Goal: Task Accomplishment & Management: Manage account settings

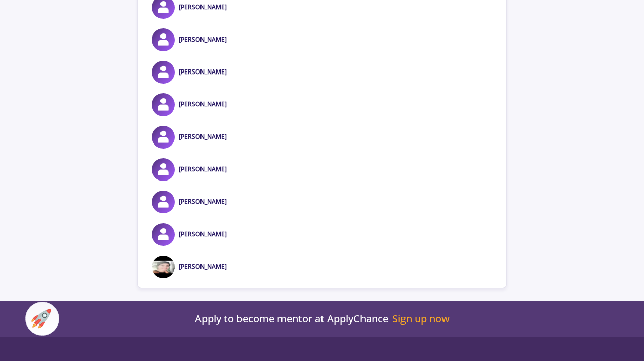
scroll to position [990, 0]
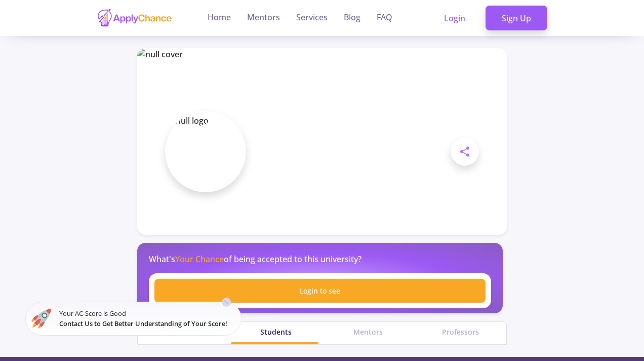
click at [452, 15] on div at bounding box center [322, 180] width 644 height 361
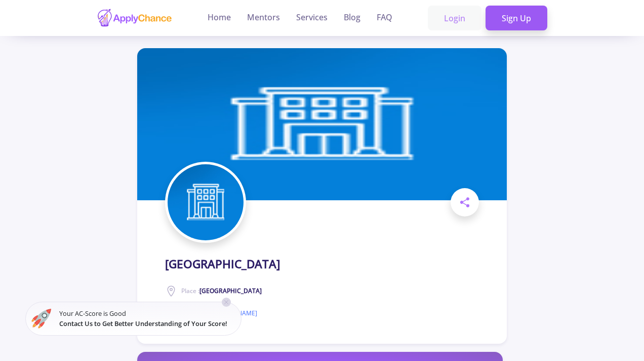
click at [452, 18] on link "Login" at bounding box center [455, 18] width 54 height 25
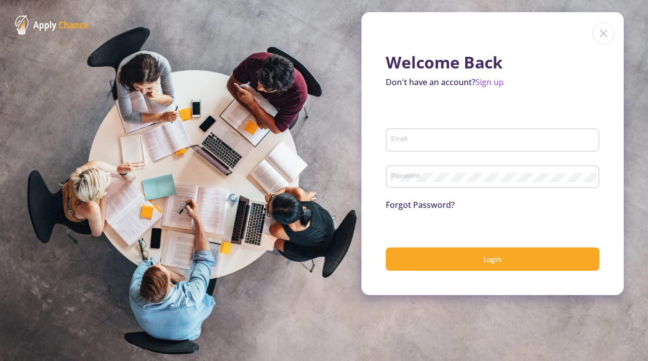
type input "khaledeh.ranjbar@mail.com"
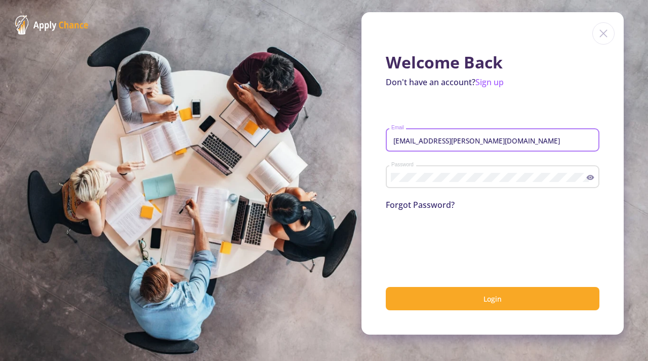
drag, startPoint x: 494, startPoint y: 140, endPoint x: 386, endPoint y: 135, distance: 109.1
click at [386, 134] on div "khaledeh.ranjbar@mail.com Email" at bounding box center [493, 138] width 214 height 26
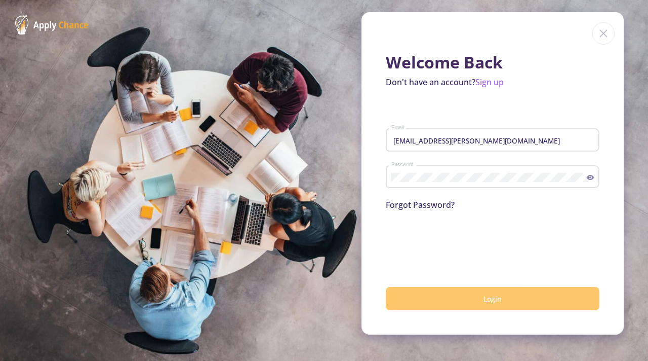
click at [507, 305] on button "Login" at bounding box center [493, 299] width 214 height 24
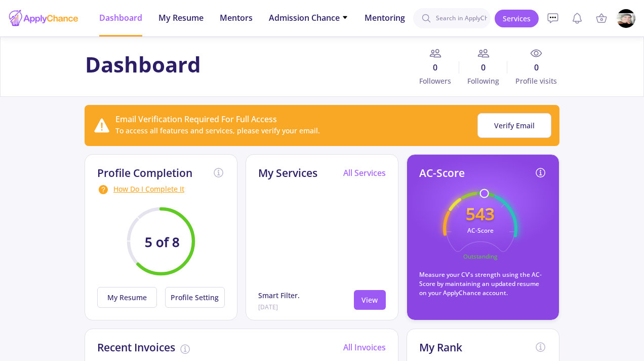
click at [625, 16] on img at bounding box center [627, 19] width 20 height 20
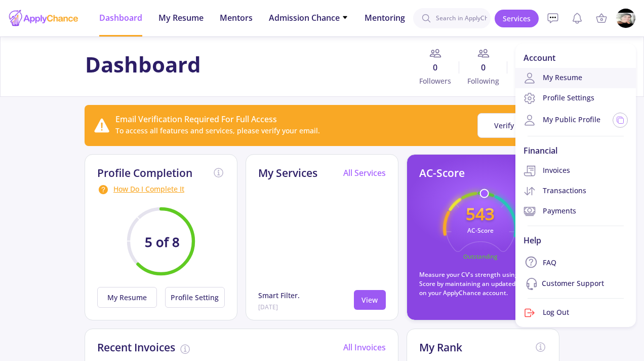
click at [557, 74] on link "My Resume" at bounding box center [576, 78] width 121 height 20
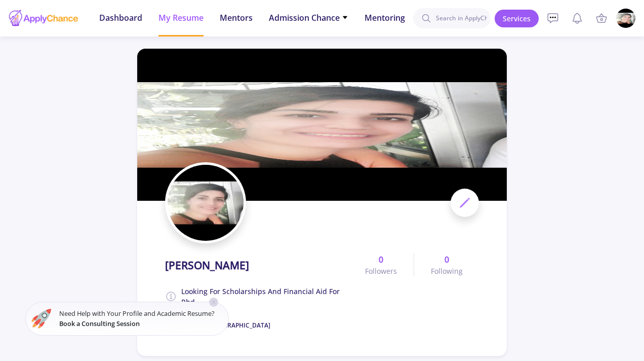
click at [468, 206] on icon at bounding box center [465, 203] width 12 height 12
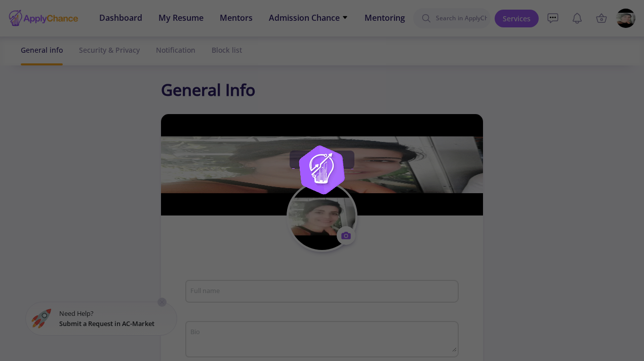
type input "[PERSON_NAME]"
type textarea "Looking for scholarships and financial aid for phd"
type input "[GEOGRAPHIC_DATA]"
type input "c5c5932b-6d50-4060-8bc5-0fa387a81928"
type input "khaledeh.ranjbar@mail.com"
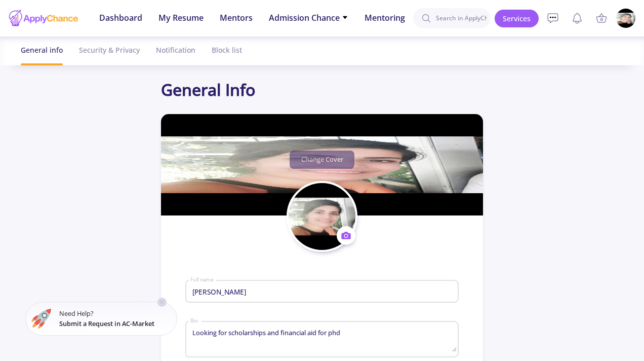
click at [352, 233] on span at bounding box center [346, 235] width 19 height 19
click at [374, 299] on button "Remove photo" at bounding box center [393, 293] width 112 height 26
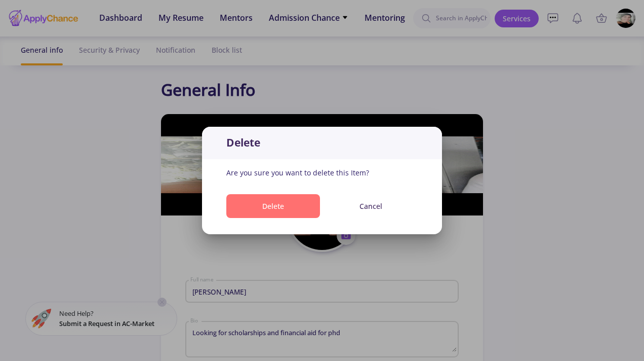
click at [309, 203] on button "Delete" at bounding box center [273, 206] width 94 height 24
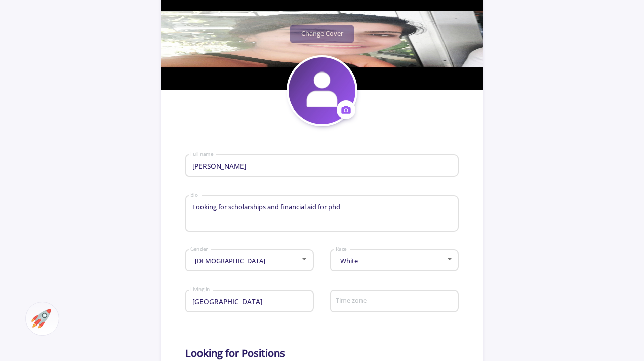
scroll to position [133, 0]
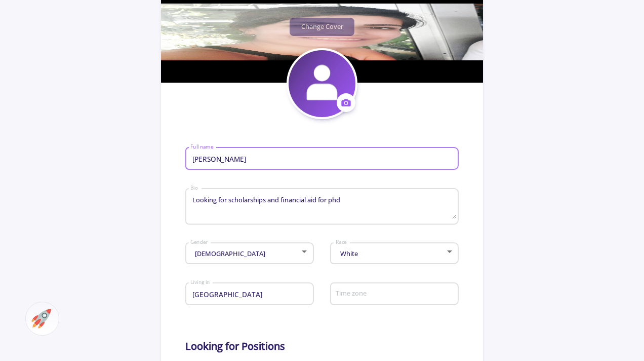
drag, startPoint x: 264, startPoint y: 162, endPoint x: 181, endPoint y: 158, distance: 83.2
click at [181, 158] on section "Change Cover Change cover Remove cover Change photo Remove photo khaledeh ranjb…" at bounding box center [322, 322] width 322 height 683
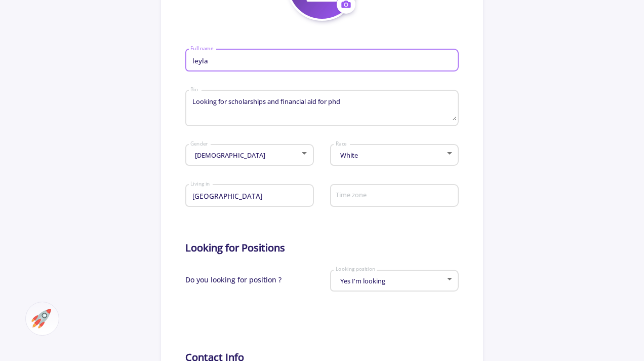
scroll to position [232, 0]
type input "leyla"
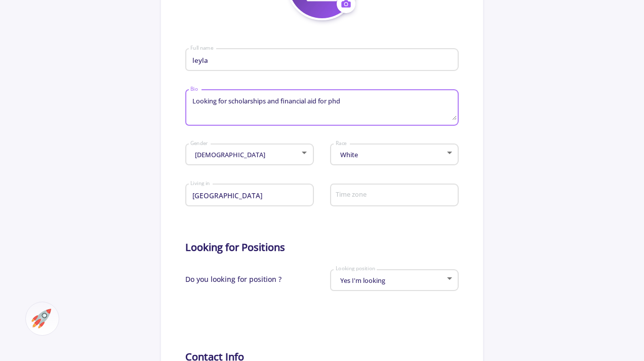
drag, startPoint x: 349, startPoint y: 104, endPoint x: 87, endPoint y: 71, distance: 264.6
click at [86, 71] on app-general-setting "General Info Change Cover Change cover Remove cover Change photo Remove photo l…" at bounding box center [322, 206] width 644 height 720
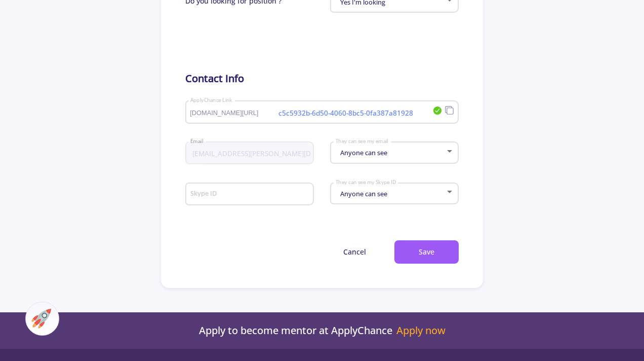
scroll to position [511, 0]
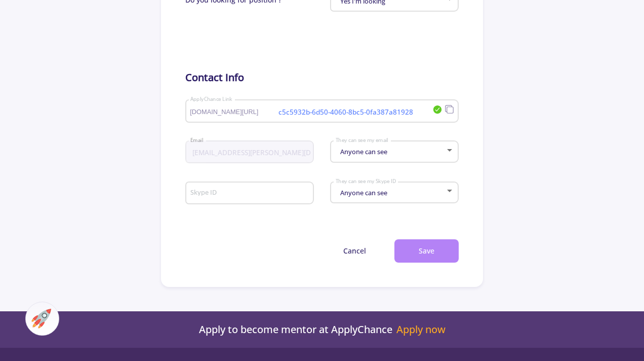
click at [428, 253] on button "Save" at bounding box center [427, 251] width 64 height 24
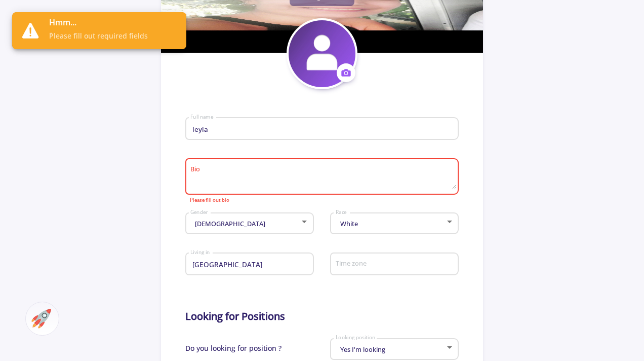
scroll to position [162, 0]
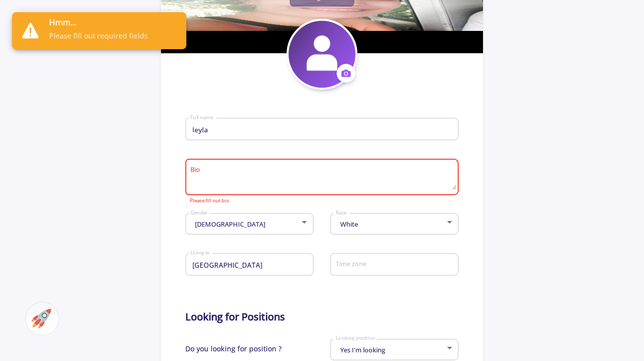
click at [270, 176] on textarea "Bio" at bounding box center [323, 178] width 266 height 24
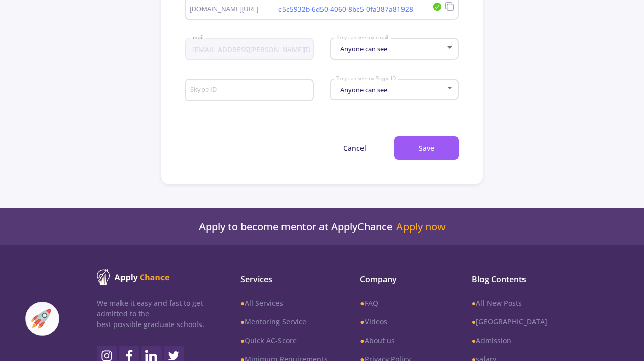
scroll to position [724, 0]
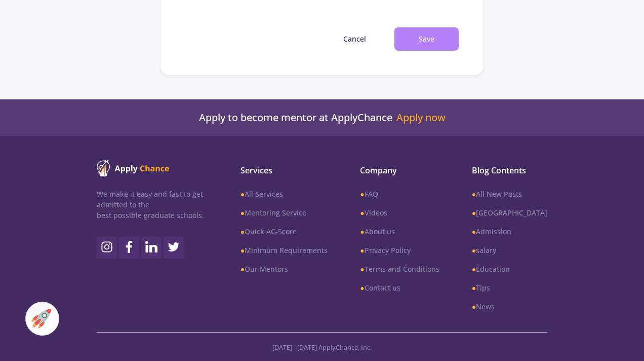
type textarea "fgrhdjdtjzrtjrj"
click at [444, 42] on button "Save" at bounding box center [427, 39] width 64 height 24
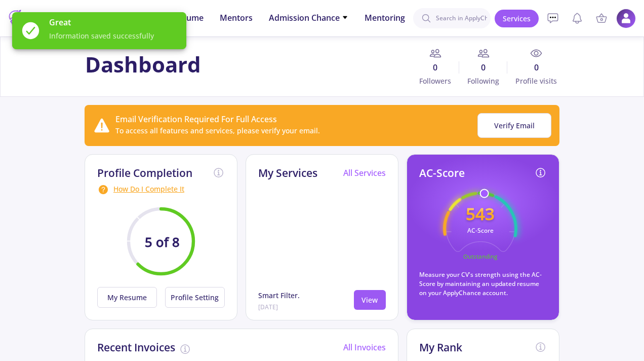
click at [622, 16] on img at bounding box center [627, 19] width 20 height 20
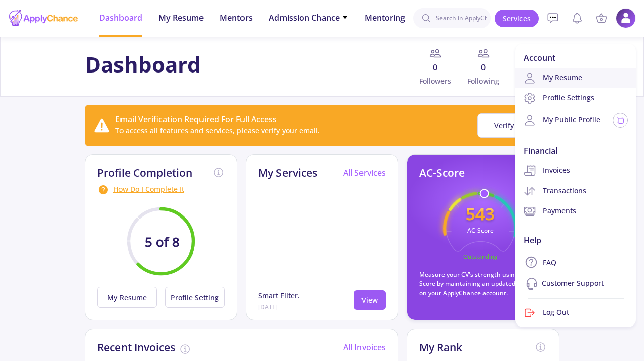
click at [556, 84] on link "My Resume" at bounding box center [576, 78] width 121 height 20
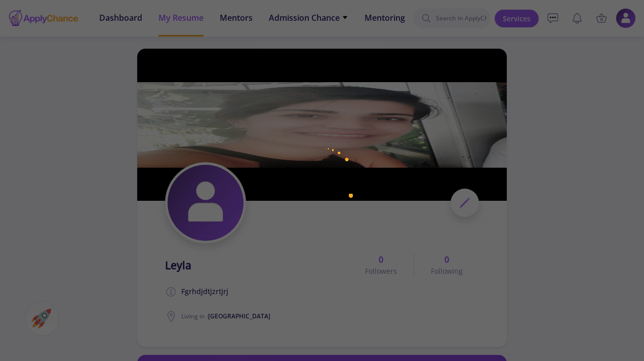
scroll to position [9, 0]
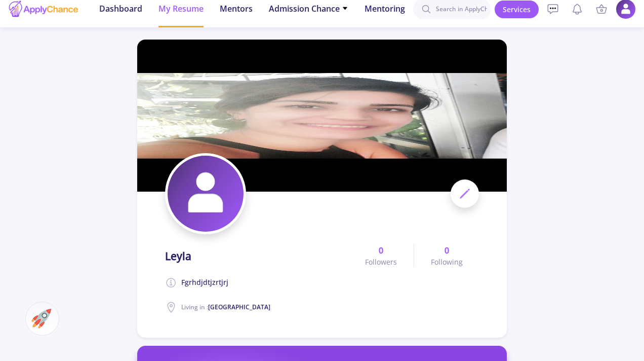
click at [438, 125] on img at bounding box center [322, 116] width 370 height 152
click at [463, 198] on icon at bounding box center [465, 193] width 12 height 12
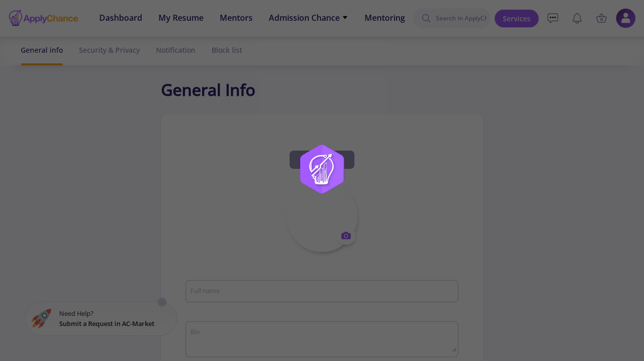
type input "leyla"
type textarea "fgrhdjdtjzrtjrj"
type input "[GEOGRAPHIC_DATA]"
type input "c5c5932b-6d50-4060-8bc5-0fa387a81928"
type input "khaledeh.ranjbar@mail.com"
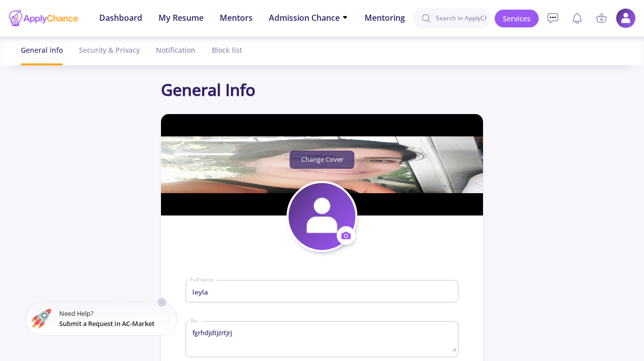
click at [332, 158] on button "Change Cover" at bounding box center [322, 159] width 65 height 18
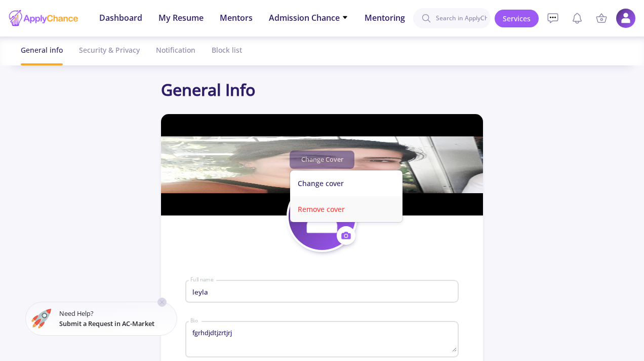
click at [331, 210] on button "Remove cover" at bounding box center [346, 209] width 112 height 26
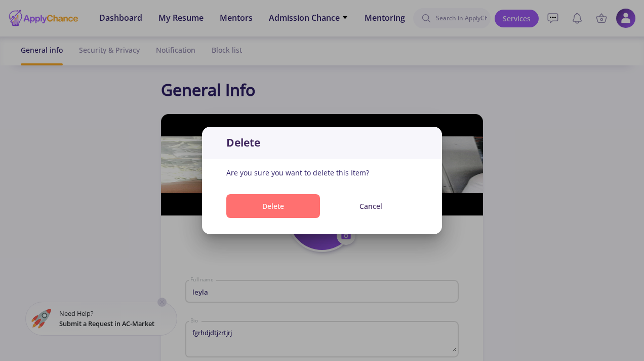
click at [278, 206] on button "Delete" at bounding box center [273, 206] width 94 height 24
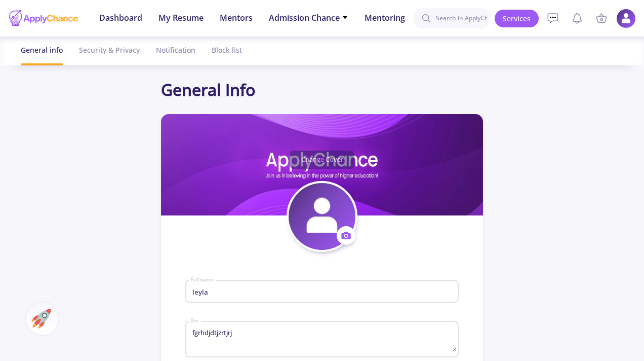
drag, startPoint x: 620, startPoint y: 17, endPoint x: 620, endPoint y: 25, distance: 8.1
click at [619, 17] on img at bounding box center [627, 19] width 20 height 20
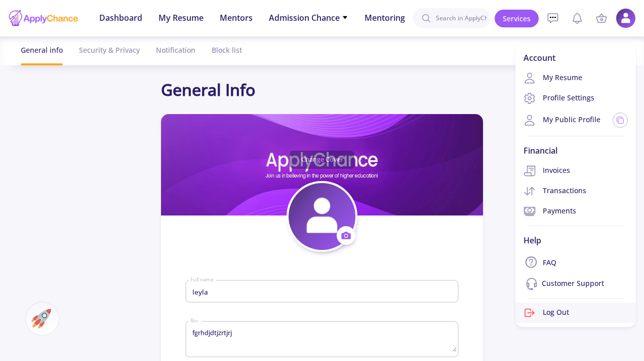
click at [564, 318] on link "Log Out" at bounding box center [576, 312] width 121 height 20
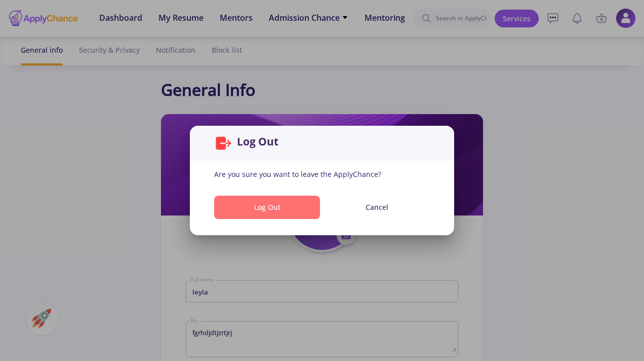
click at [287, 210] on button "Log Out" at bounding box center [267, 208] width 106 height 24
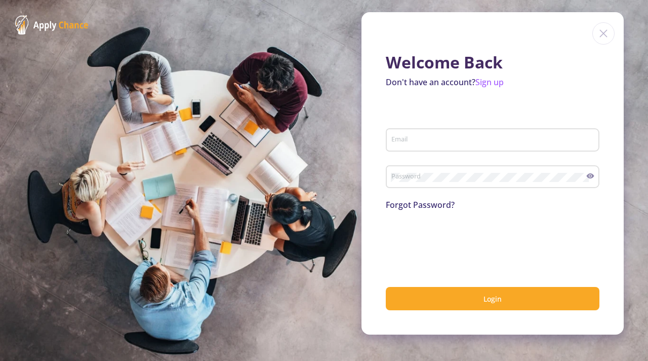
type input "khaledeh.ranjbar@mail.com"
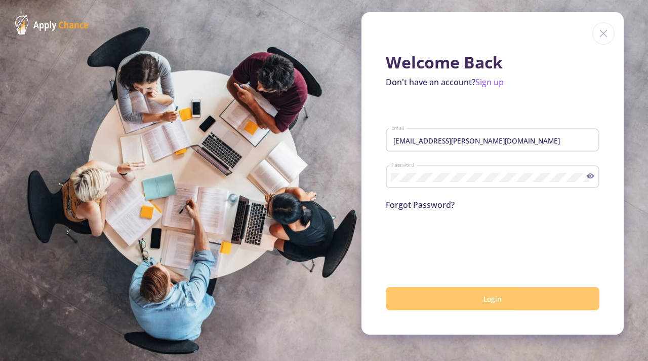
click at [501, 307] on button "Login" at bounding box center [493, 299] width 214 height 24
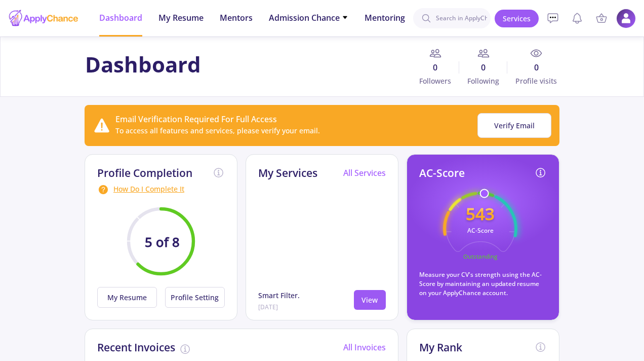
click at [622, 21] on img at bounding box center [627, 19] width 20 height 20
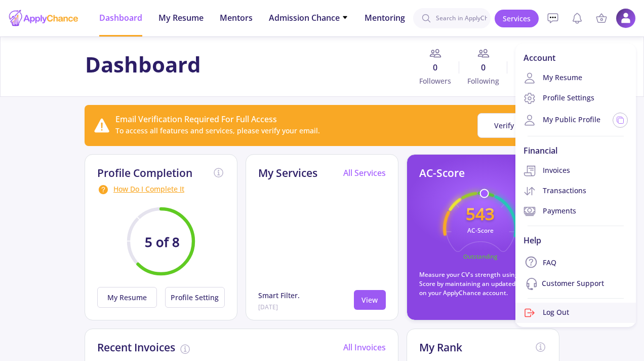
click at [562, 317] on link "Log Out" at bounding box center [576, 312] width 121 height 20
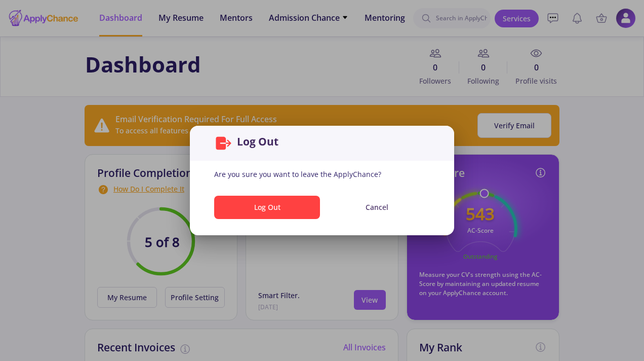
drag, startPoint x: 378, startPoint y: 207, endPoint x: 431, endPoint y: 190, distance: 55.3
click at [378, 207] on button "Cancel" at bounding box center [377, 208] width 106 height 24
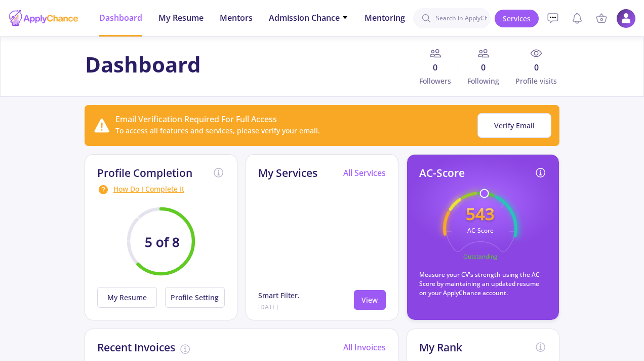
click at [622, 15] on img at bounding box center [627, 19] width 20 height 20
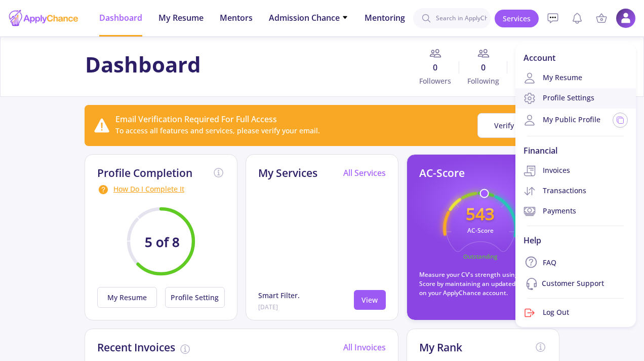
click at [551, 91] on link "Profile Settings" at bounding box center [576, 98] width 121 height 20
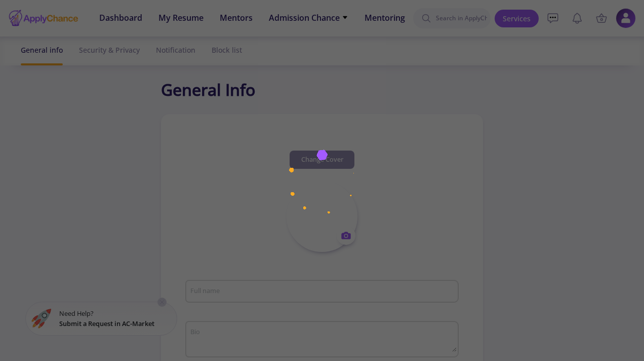
type input "leyla"
type textarea "fgrhdjdtjzrtjrj"
type input "[GEOGRAPHIC_DATA]"
type input "c5c5932b-6d50-4060-8bc5-0fa387a81928"
type input "khaledeh.ranjbar@mail.com"
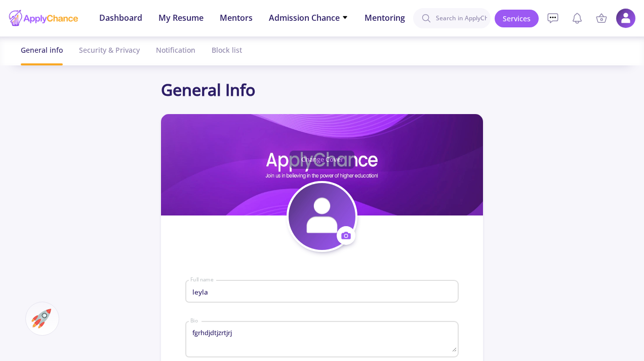
drag, startPoint x: 639, startPoint y: 47, endPoint x: 634, endPoint y: 37, distance: 10.2
click at [639, 47] on section "General info Security & Privacy Notification Block list" at bounding box center [322, 50] width 644 height 29
drag, startPoint x: 618, startPoint y: 19, endPoint x: 638, endPoint y: 105, distance: 88.5
click at [618, 19] on img at bounding box center [626, 18] width 20 height 20
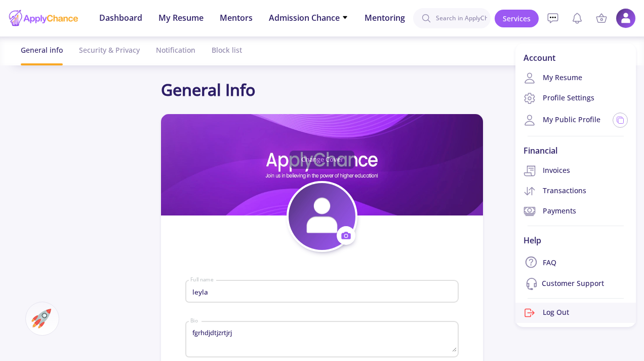
click at [564, 319] on link "Log Out" at bounding box center [576, 312] width 121 height 20
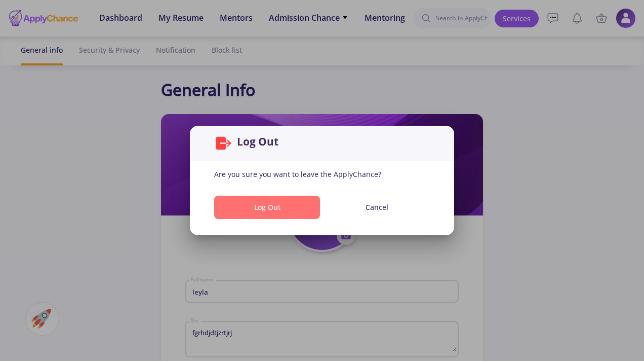
click at [296, 207] on button "Log Out" at bounding box center [267, 208] width 106 height 24
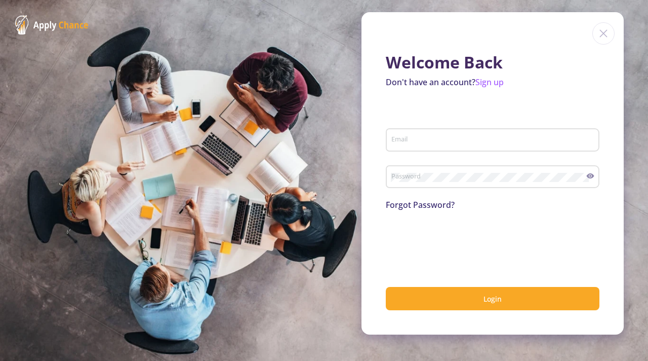
type input "khaledeh.ranjbar@mail.com"
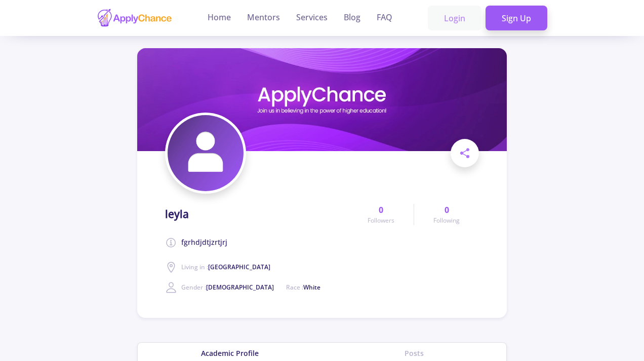
click at [471, 21] on link "Login" at bounding box center [455, 18] width 54 height 25
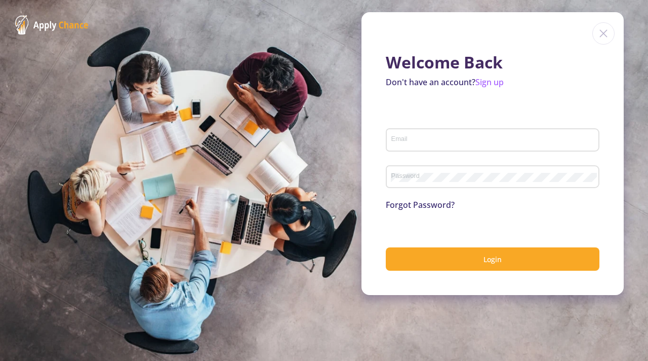
type input "khaledeh.ranjbar@mail.com"
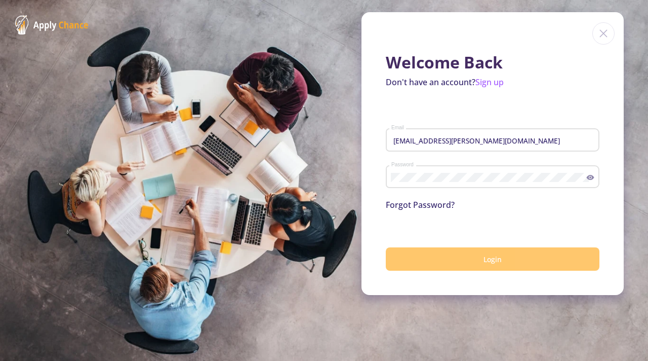
click at [474, 265] on button "Login" at bounding box center [493, 259] width 214 height 24
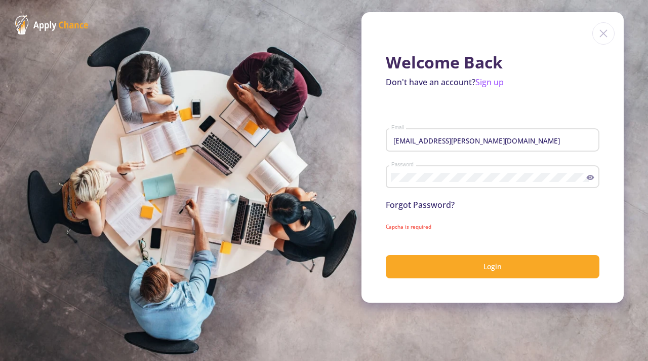
click at [453, 172] on div "Password" at bounding box center [489, 175] width 196 height 26
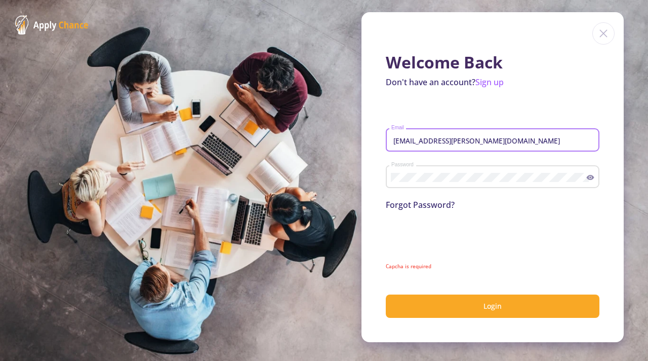
drag, startPoint x: 492, startPoint y: 142, endPoint x: 360, endPoint y: 134, distance: 132.4
click at [360, 134] on section "Welcome Back Don't have an account? Sign up khaledeh.ranjbar@mail.com Email Pas…" at bounding box center [324, 180] width 648 height 361
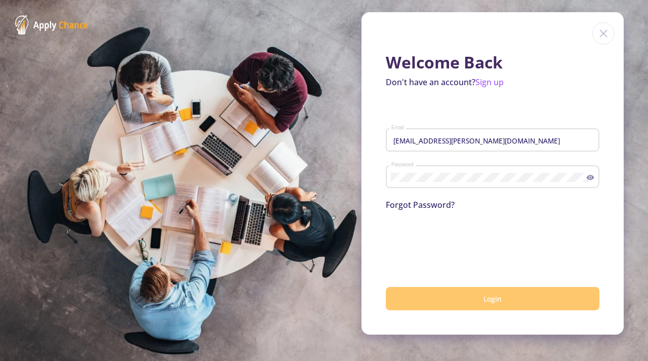
click at [494, 304] on button "Login" at bounding box center [493, 299] width 214 height 24
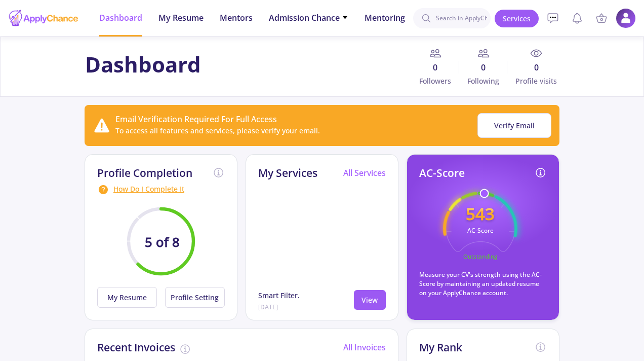
click at [619, 20] on img at bounding box center [626, 18] width 20 height 20
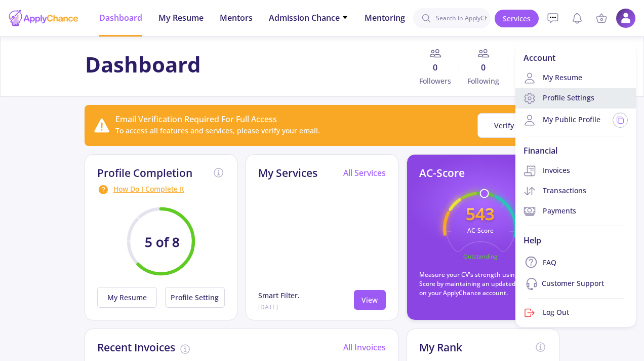
click at [567, 100] on link "Profile Settings" at bounding box center [576, 98] width 121 height 20
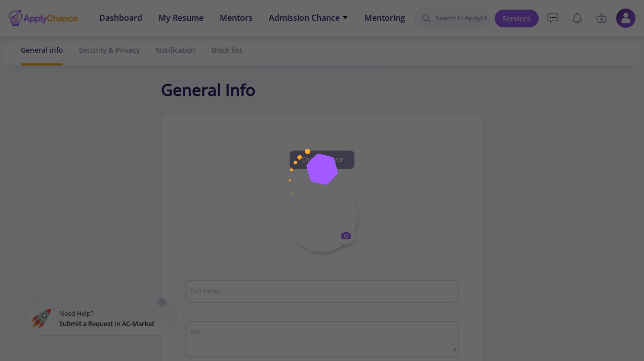
type input "leyla"
type textarea "fgrhdjdtjzrtjrj"
type input "c5c5932b-6d50-4060-8bc5-0fa387a81928"
type input "khaledeh.ranjbar@mail.com"
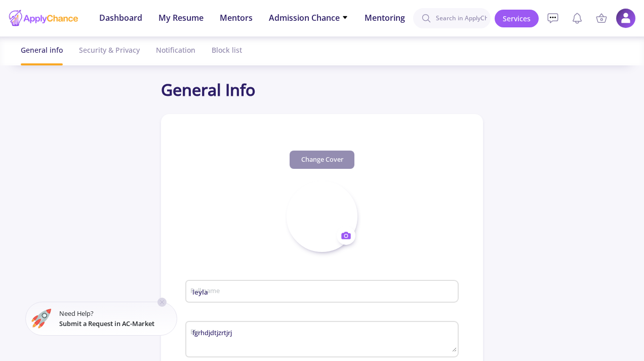
type input "[GEOGRAPHIC_DATA]"
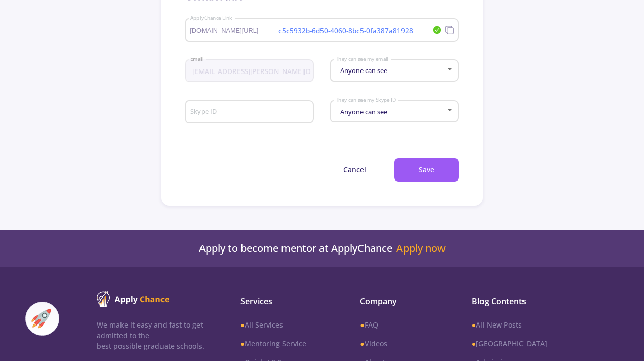
scroll to position [644, 0]
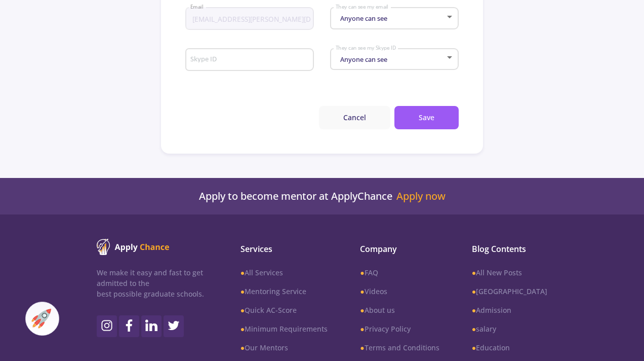
click at [359, 117] on button "Cancel" at bounding box center [354, 118] width 71 height 24
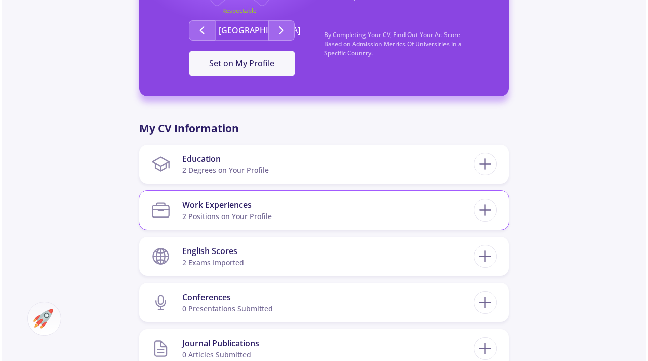
scroll to position [383, 0]
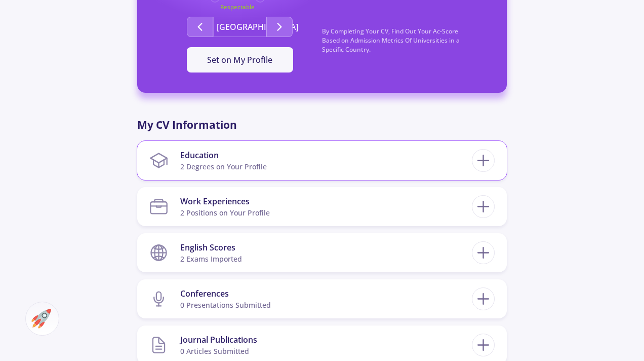
click at [309, 164] on section "Education 2 Degrees on Your Profile" at bounding box center [310, 160] width 323 height 31
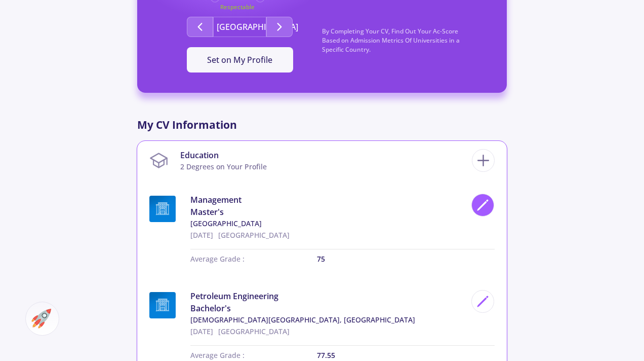
click at [484, 207] on icon at bounding box center [483, 205] width 14 height 14
type input "Management"
type input "[GEOGRAPHIC_DATA]"
type input "8/30/2024"
type input "75"
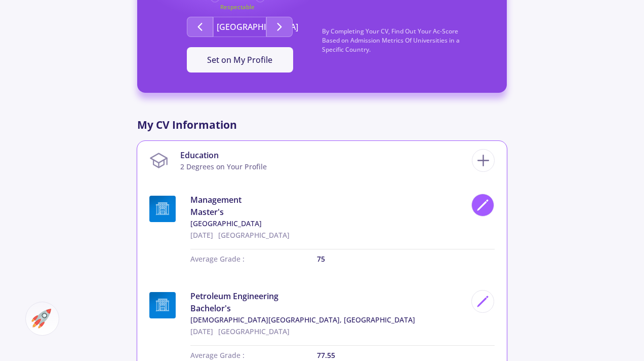
checkbox input "true"
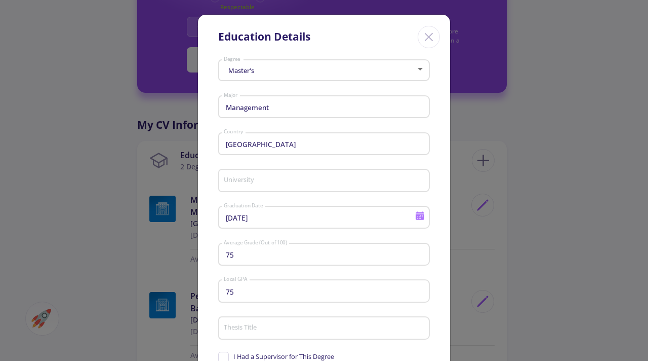
type input "[GEOGRAPHIC_DATA]"
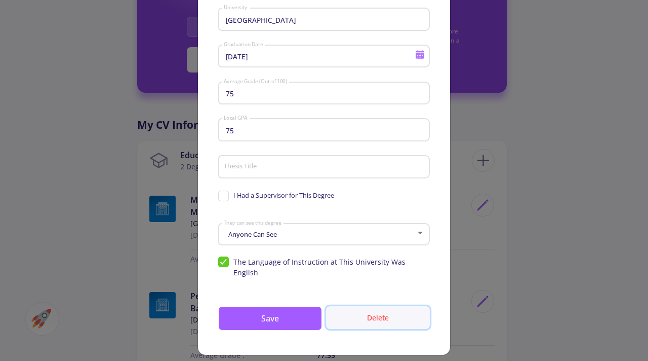
click at [382, 306] on button "Delete" at bounding box center [378, 317] width 104 height 23
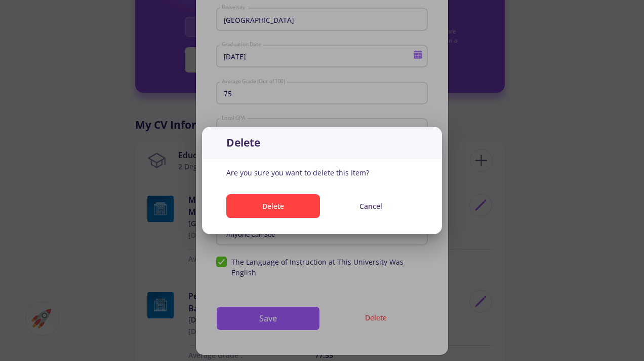
scroll to position [0, 0]
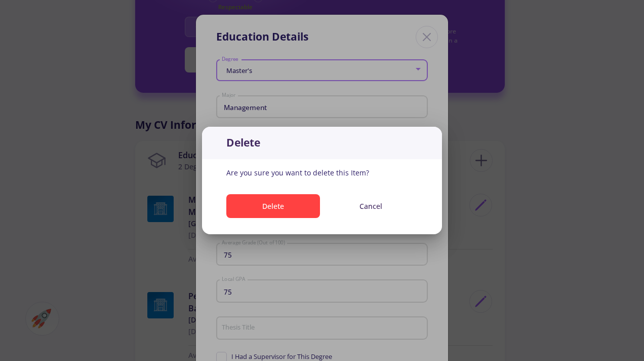
drag, startPoint x: 270, startPoint y: 208, endPoint x: 281, endPoint y: 217, distance: 14.4
click at [269, 208] on button "Delete" at bounding box center [273, 206] width 94 height 24
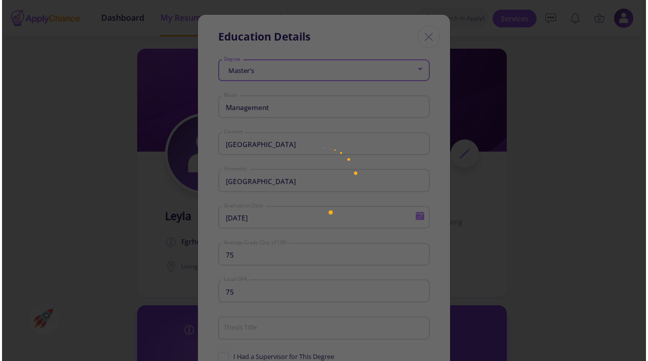
scroll to position [383, 0]
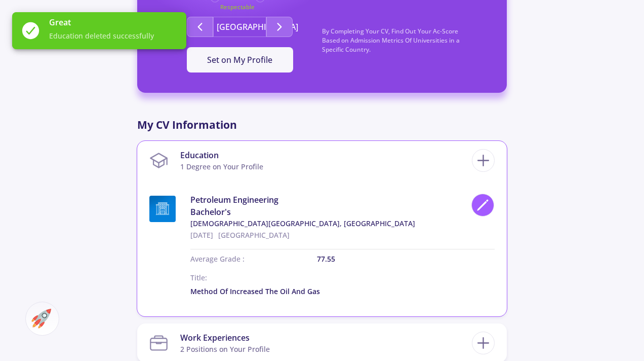
click at [477, 209] on icon at bounding box center [483, 205] width 14 height 14
type input "Petroleum Engineering"
type input "Iran"
type input "10/24/2020"
type input "77.55"
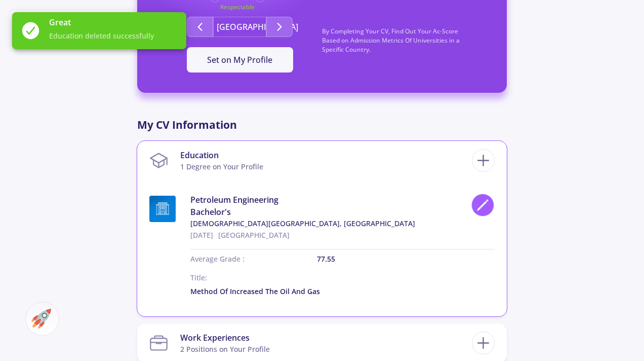
checkbox input "false"
type input "15.51"
type input "Method of increased the oil and gas"
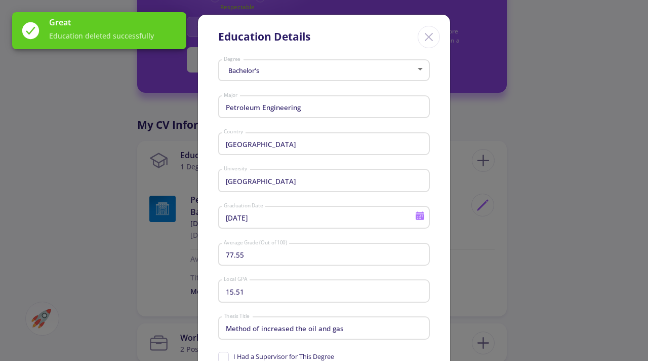
type input "Islamic Azad University, South Tehran"
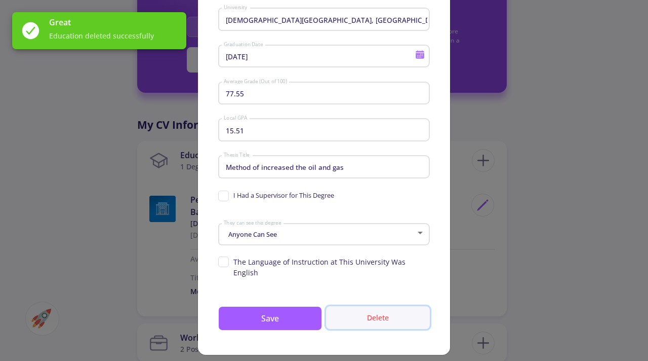
click at [386, 316] on button "Delete" at bounding box center [378, 317] width 104 height 23
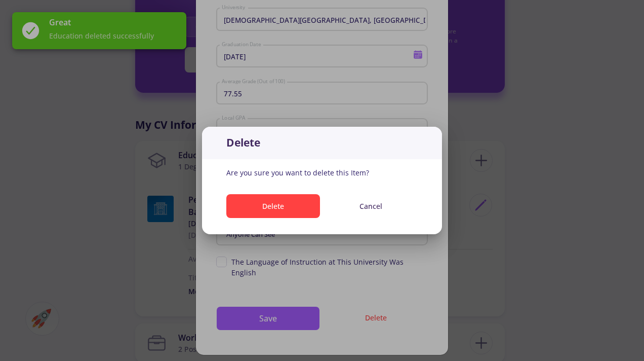
scroll to position [0, 0]
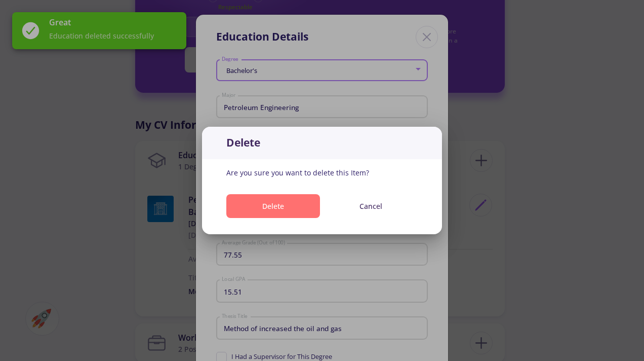
click at [284, 212] on button "Delete" at bounding box center [273, 206] width 94 height 24
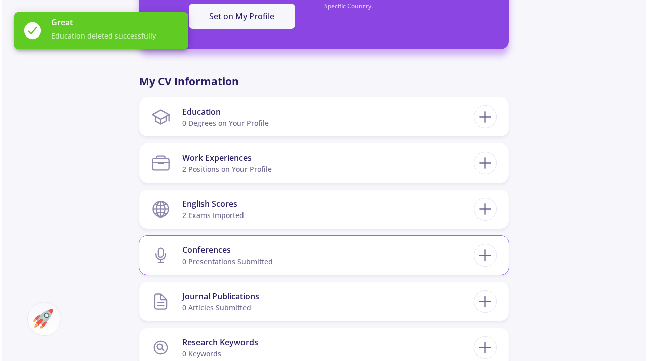
scroll to position [431, 0]
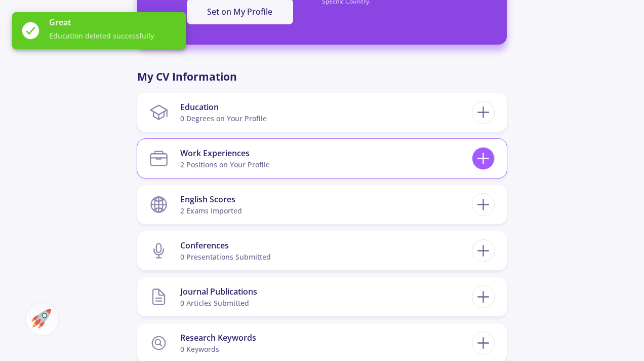
click at [490, 159] on icon at bounding box center [483, 158] width 19 height 19
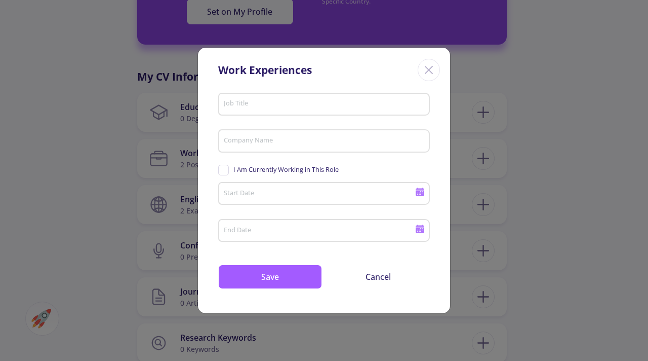
drag, startPoint x: 424, startPoint y: 65, endPoint x: 420, endPoint y: 72, distance: 7.7
click at [424, 65] on icon "Close" at bounding box center [429, 70] width 16 height 16
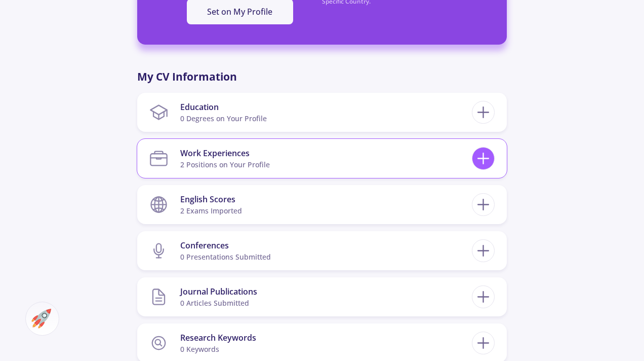
click at [487, 158] on icon at bounding box center [483, 158] width 19 height 19
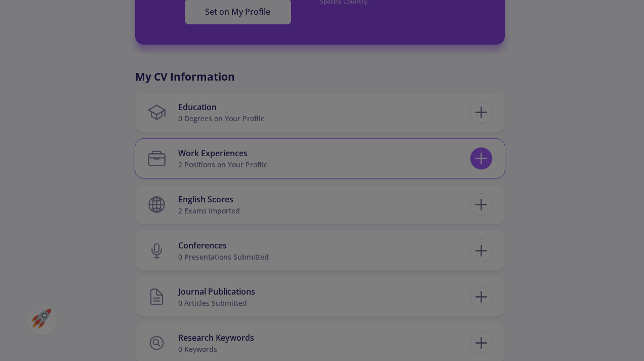
checkbox input "false"
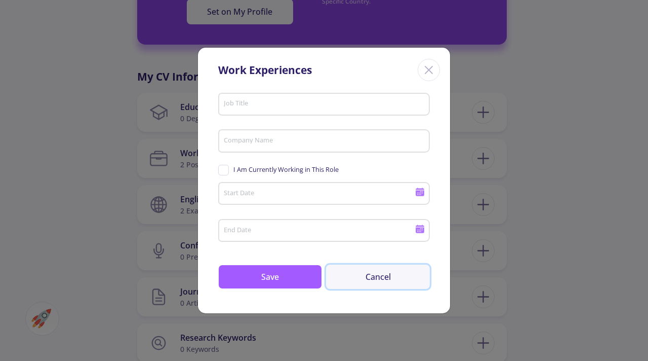
click at [384, 277] on button "Cancel" at bounding box center [378, 276] width 104 height 24
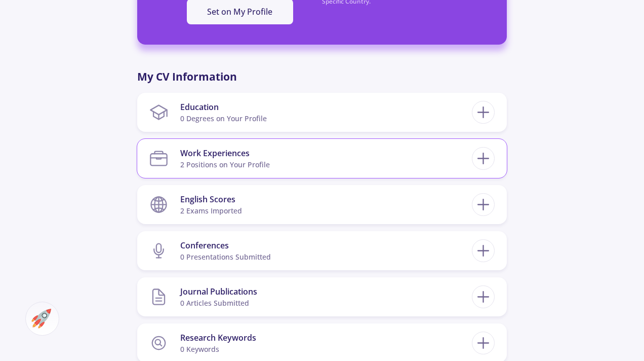
click at [419, 162] on section "Work Experiences 2 Positions on Your Profile" at bounding box center [310, 158] width 323 height 31
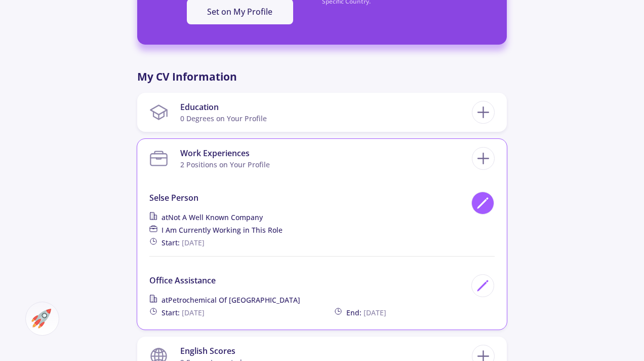
click at [481, 206] on icon at bounding box center [483, 203] width 14 height 14
type input "Selse person"
type input "Not a well known company"
checkbox input "true"
type input "11/29/2022"
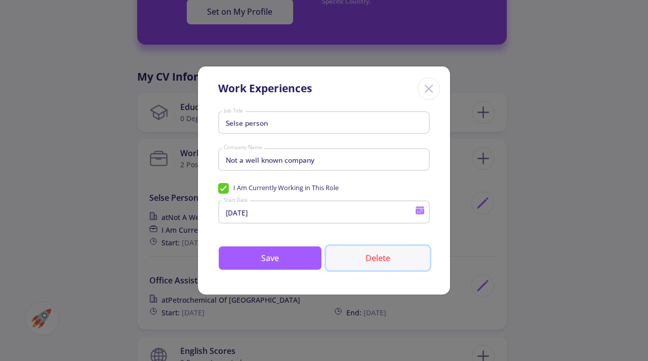
click at [384, 258] on button "Delete" at bounding box center [378, 258] width 104 height 24
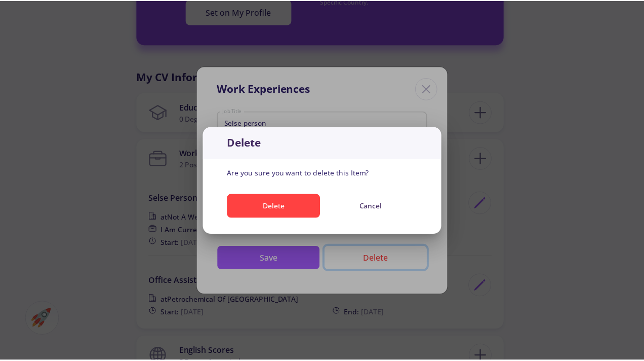
scroll to position [0, 0]
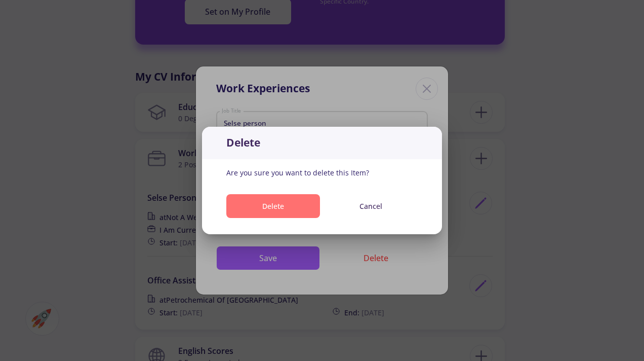
drag, startPoint x: 286, startPoint y: 201, endPoint x: 303, endPoint y: 206, distance: 18.0
click at [286, 202] on button "Delete" at bounding box center [273, 206] width 94 height 24
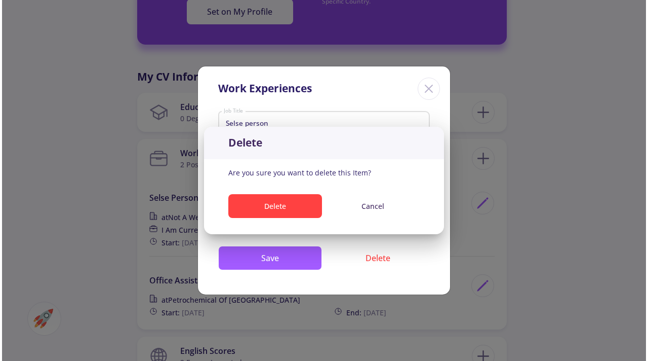
scroll to position [431, 0]
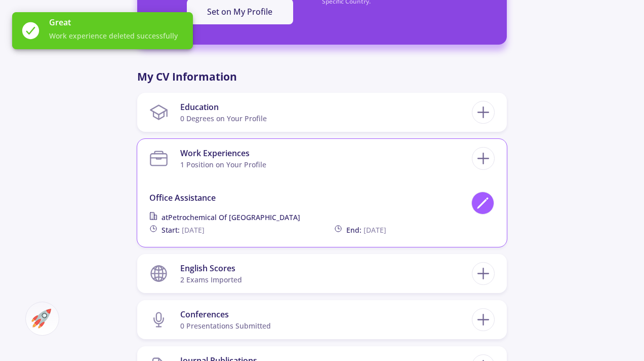
click at [477, 209] on icon at bounding box center [483, 203] width 14 height 14
type input "Office assistance"
type input "Petrochemical of iran"
checkbox input "false"
type input "1/24/2017"
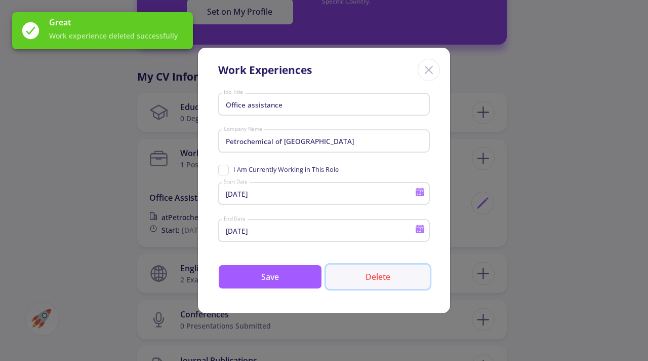
click at [390, 282] on button "Delete" at bounding box center [378, 276] width 104 height 24
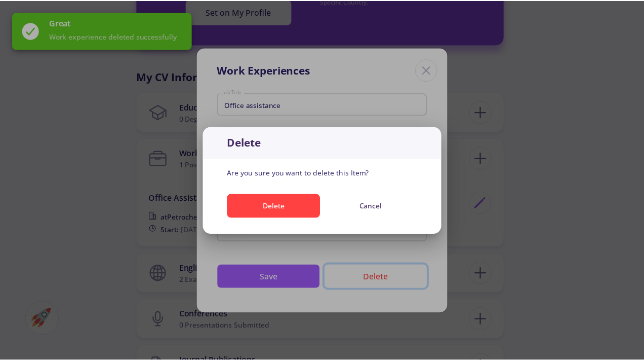
scroll to position [0, 0]
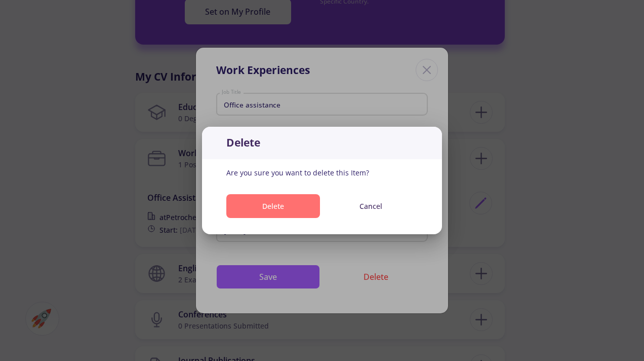
click at [291, 211] on button "Delete" at bounding box center [273, 206] width 94 height 24
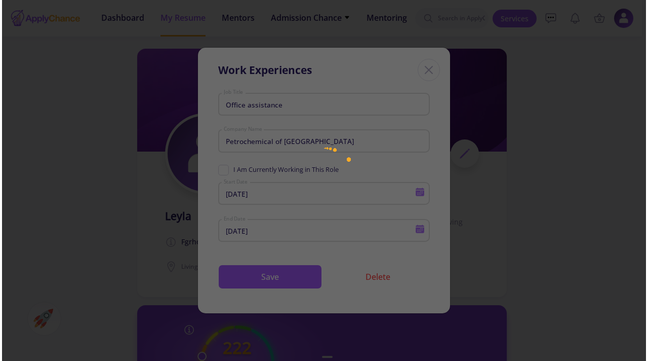
scroll to position [431, 0]
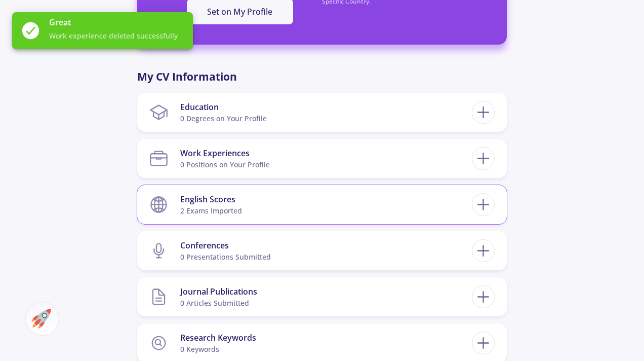
click at [435, 214] on section "English Scores 2 exams imported" at bounding box center [310, 204] width 323 height 31
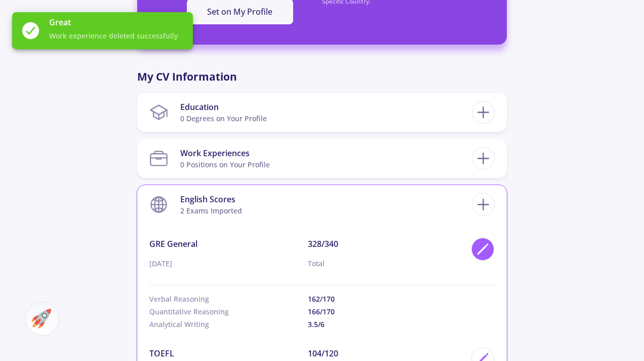
click at [483, 258] on div at bounding box center [483, 249] width 23 height 23
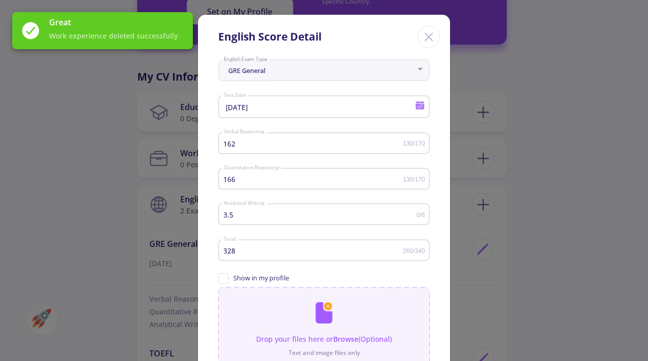
scroll to position [106, 0]
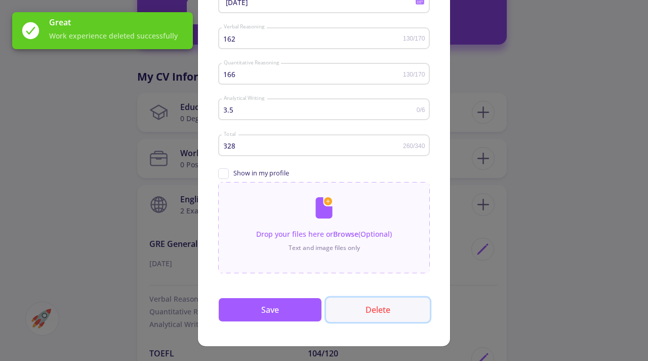
click at [369, 314] on button "Delete" at bounding box center [378, 309] width 104 height 24
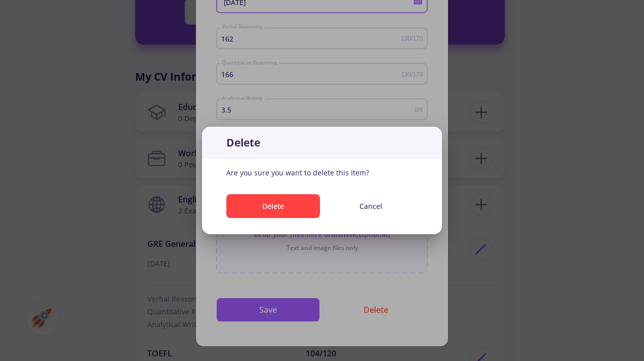
scroll to position [103, 0]
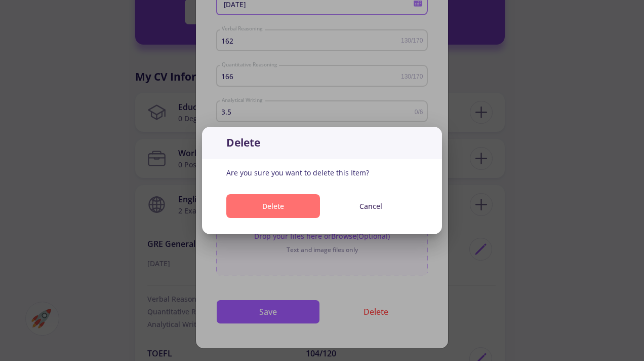
click at [276, 206] on button "Delete" at bounding box center [273, 206] width 94 height 24
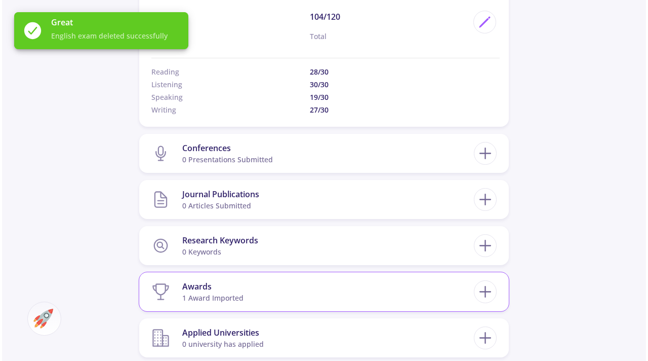
scroll to position [660, 0]
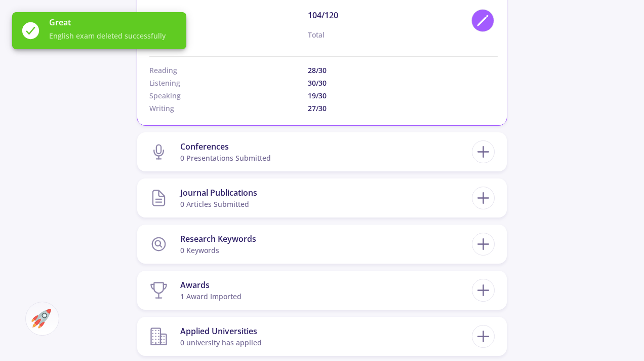
click at [476, 28] on div at bounding box center [483, 20] width 23 height 23
type input "2/1/2022"
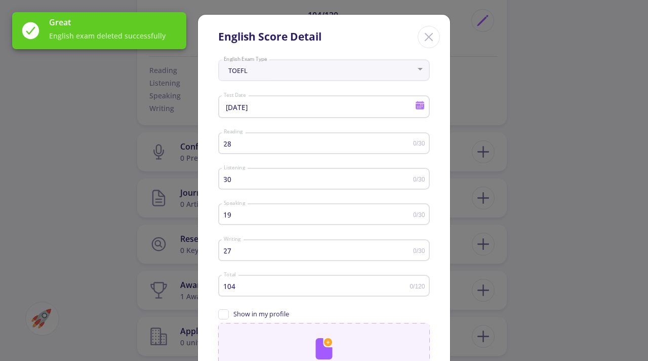
scroll to position [142, 0]
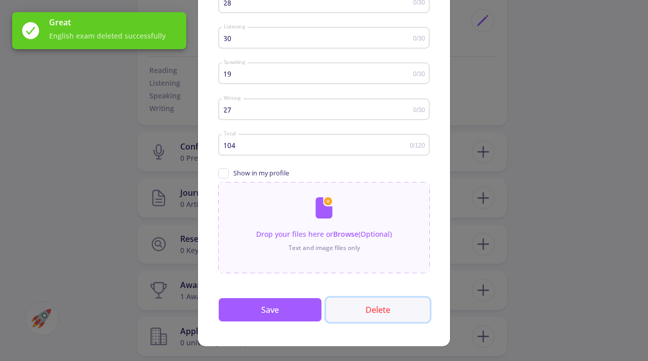
click at [357, 319] on button "Delete" at bounding box center [378, 309] width 104 height 24
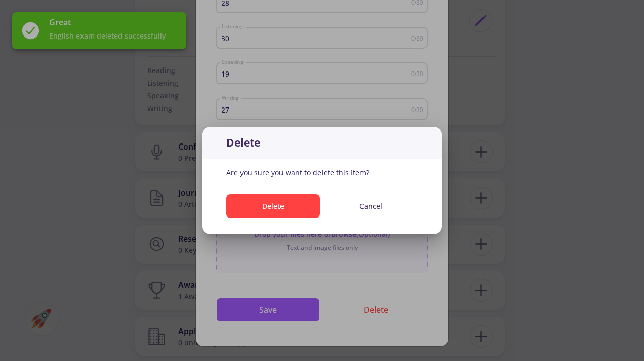
scroll to position [0, 0]
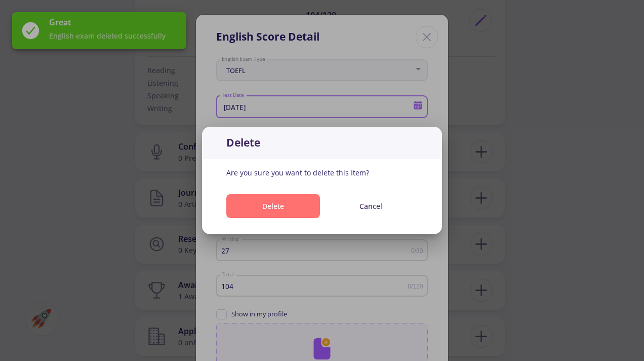
click at [273, 196] on button "Delete" at bounding box center [273, 206] width 94 height 24
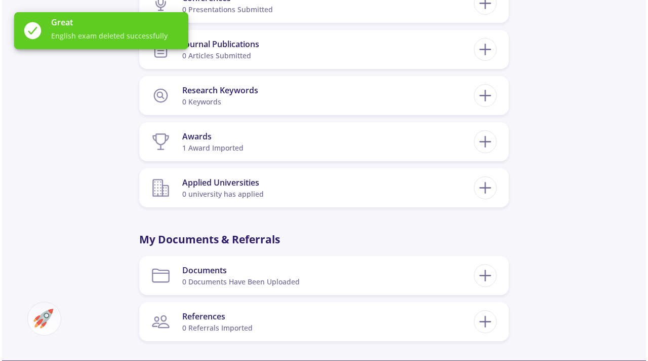
scroll to position [671, 0]
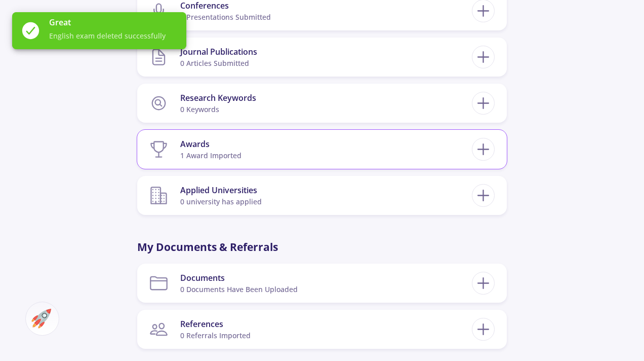
click at [343, 154] on section "Awards 1 award imported" at bounding box center [310, 149] width 323 height 31
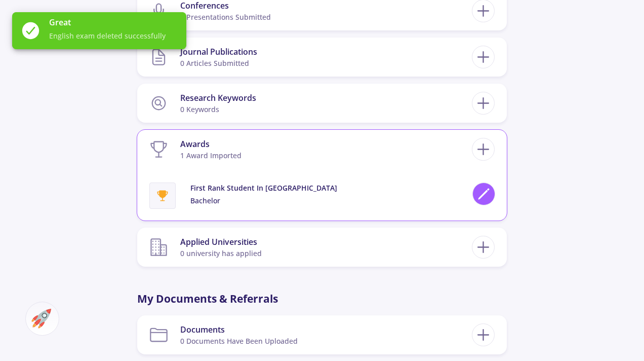
drag, startPoint x: 495, startPoint y: 197, endPoint x: 485, endPoint y: 200, distance: 10.0
click at [494, 198] on div at bounding box center [492, 195] width 29 height 26
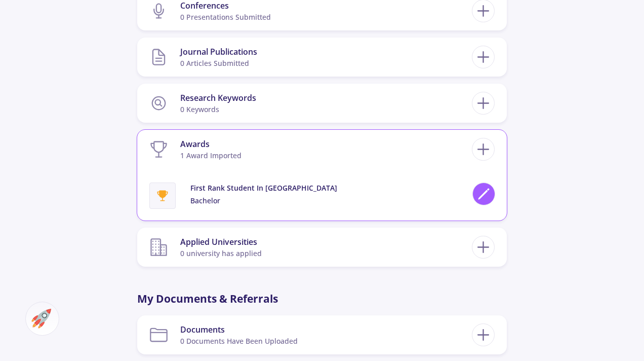
click at [480, 196] on icon at bounding box center [484, 194] width 14 height 14
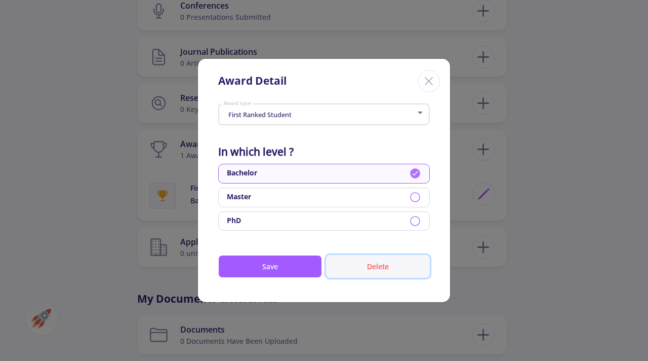
click at [379, 265] on button "Delete" at bounding box center [378, 266] width 104 height 23
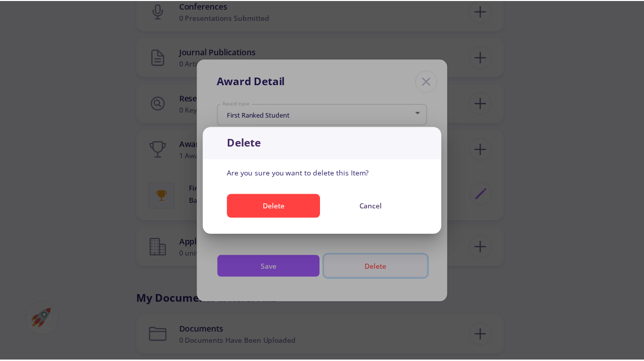
scroll to position [0, 0]
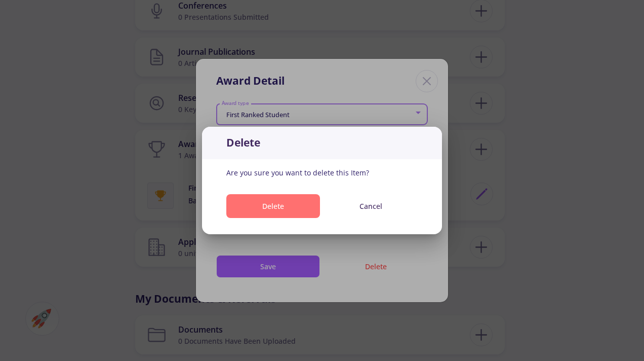
click at [292, 209] on button "Delete" at bounding box center [273, 206] width 94 height 24
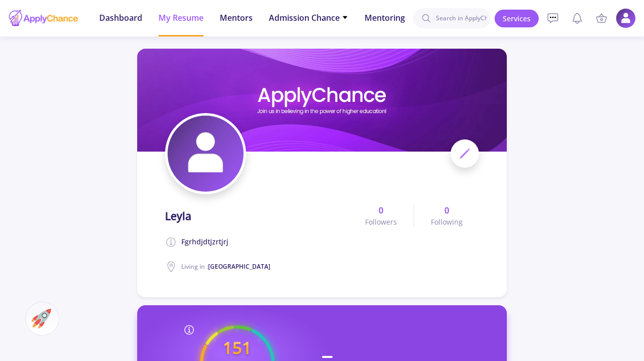
click at [462, 160] on span at bounding box center [465, 153] width 28 height 28
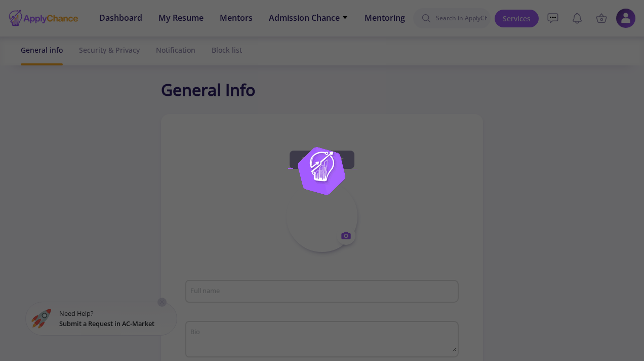
type input "leyla"
type textarea "fgrhdjdtjzrtjrj"
type input "[GEOGRAPHIC_DATA]"
type input "c5c5932b-6d50-4060-8bc5-0fa387a81928"
type input "khaledeh.ranjbar@mail.com"
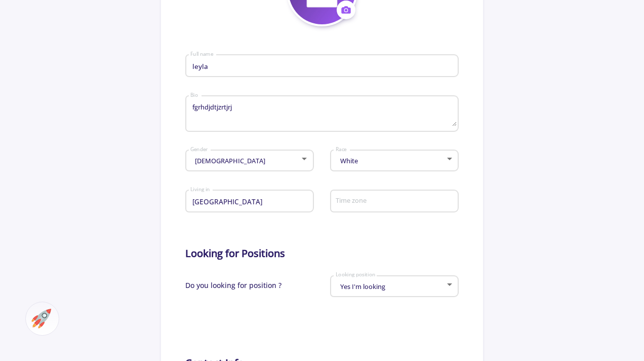
scroll to position [230, 0]
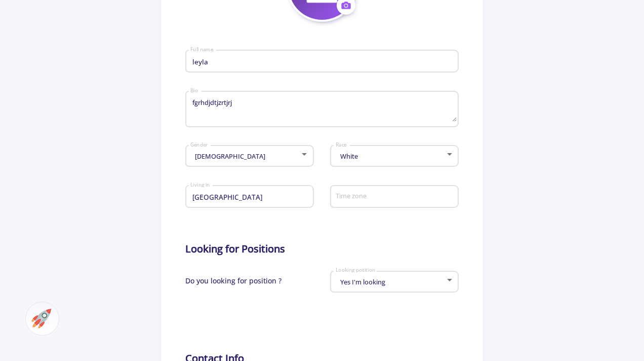
click at [290, 212] on div "Turkey Living in" at bounding box center [249, 199] width 129 height 33
click at [291, 204] on div "Turkey Living in" at bounding box center [249, 194] width 119 height 26
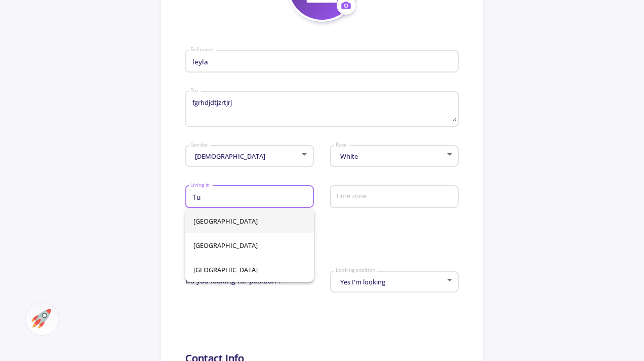
type input "T"
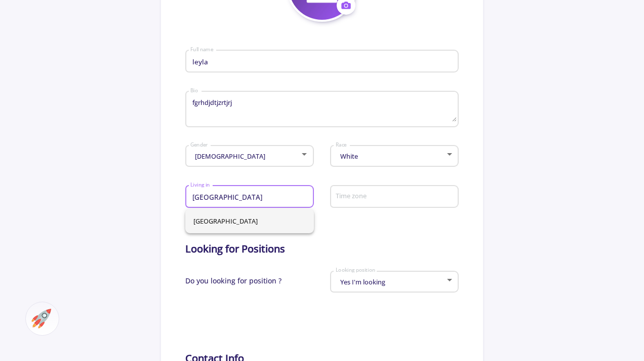
click at [292, 228] on span "Iran" at bounding box center [250, 221] width 112 height 24
type input "Iran"
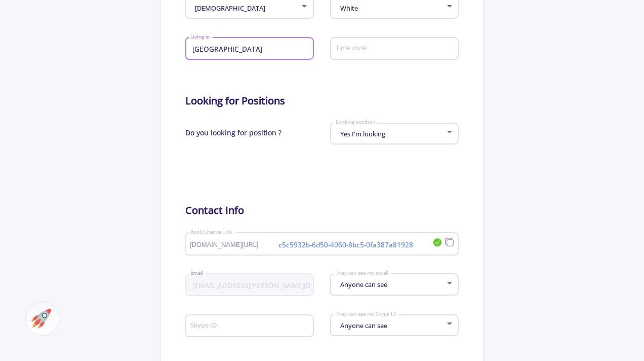
scroll to position [724, 0]
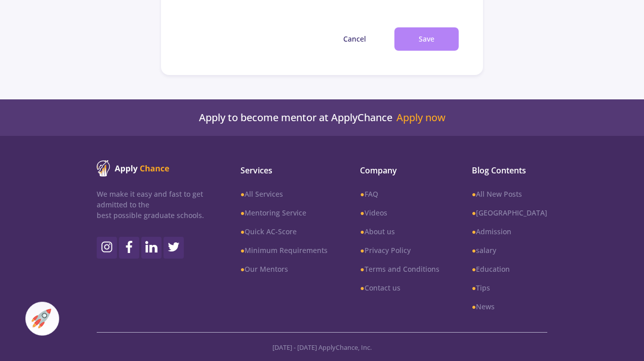
click at [416, 35] on button "Save" at bounding box center [427, 39] width 64 height 24
